Goal: Task Accomplishment & Management: Manage account settings

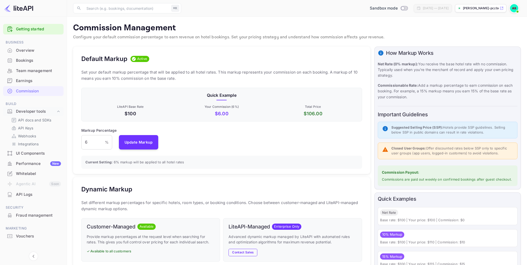
click at [367, 8] on img at bounding box center [514, 8] width 8 height 8
click at [367, 39] on div "Settings" at bounding box center [488, 40] width 59 height 12
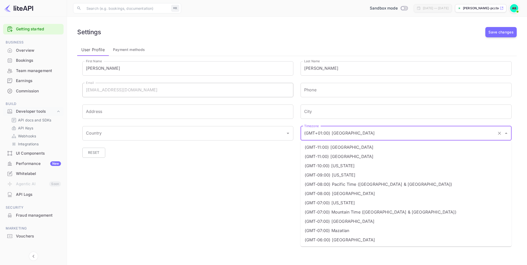
click at [361, 116] on input "(GMT+01:00) [GEOGRAPHIC_DATA]" at bounding box center [399, 133] width 192 height 10
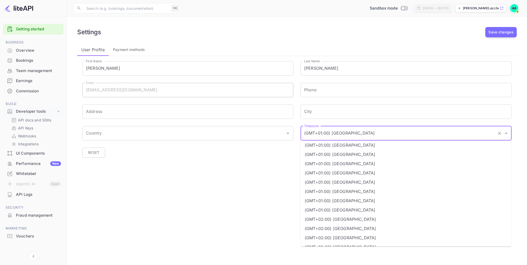
scroll to position [408, 0]
click at [358, 116] on li "(GMT+02:00) [GEOGRAPHIC_DATA]" at bounding box center [405, 211] width 211 height 9
type input "(GMT+02:00) [GEOGRAPHIC_DATA]"
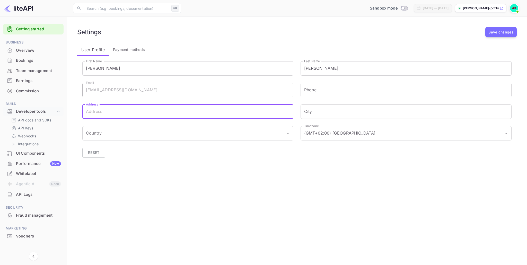
click at [126, 113] on input "Address" at bounding box center [187, 111] width 211 height 14
type input "KOZANIS 7A"
type input "PAPHOS"
type input "[GEOGRAPHIC_DATA]"
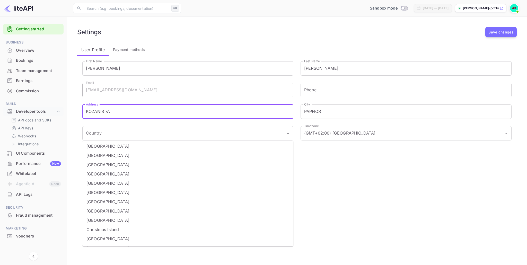
scroll to position [417, 0]
click at [119, 116] on li "[GEOGRAPHIC_DATA]" at bounding box center [187, 230] width 211 height 9
type input "[GEOGRAPHIC_DATA]"
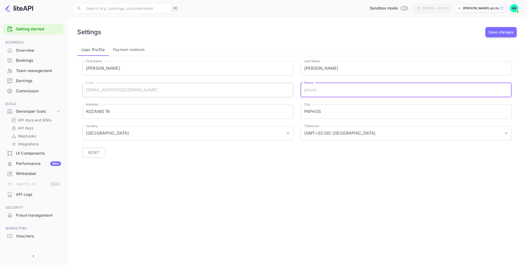
click at [331, 92] on input "Phone" at bounding box center [405, 90] width 211 height 14
type input "]"
type input "[PHONE_NUMBER]"
click at [305, 34] on div "Settings Save changes" at bounding box center [296, 32] width 439 height 10
click at [367, 33] on button "Save changes" at bounding box center [500, 32] width 31 height 10
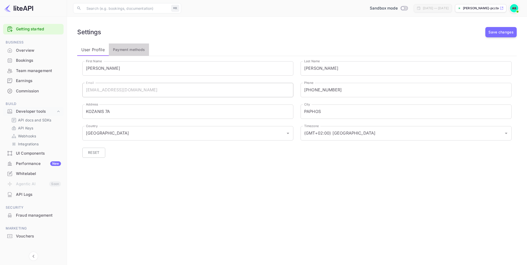
click at [130, 52] on span "Payment methods" at bounding box center [129, 50] width 32 height 6
